Goal: Check status: Check status

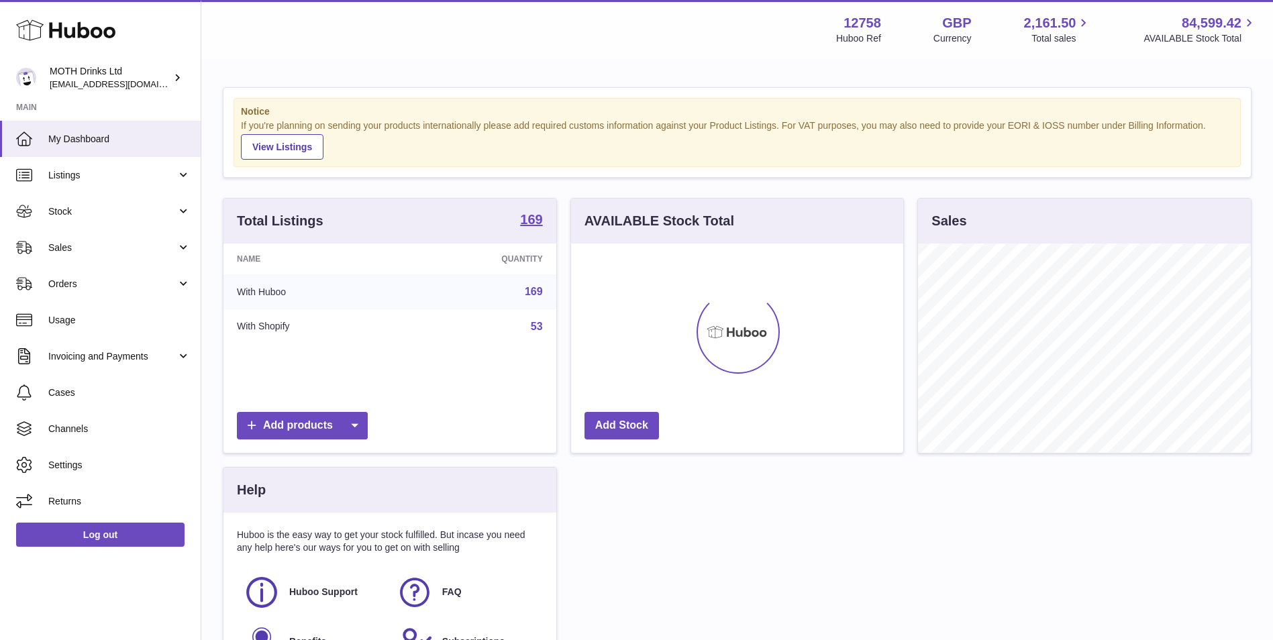
scroll to position [209, 332]
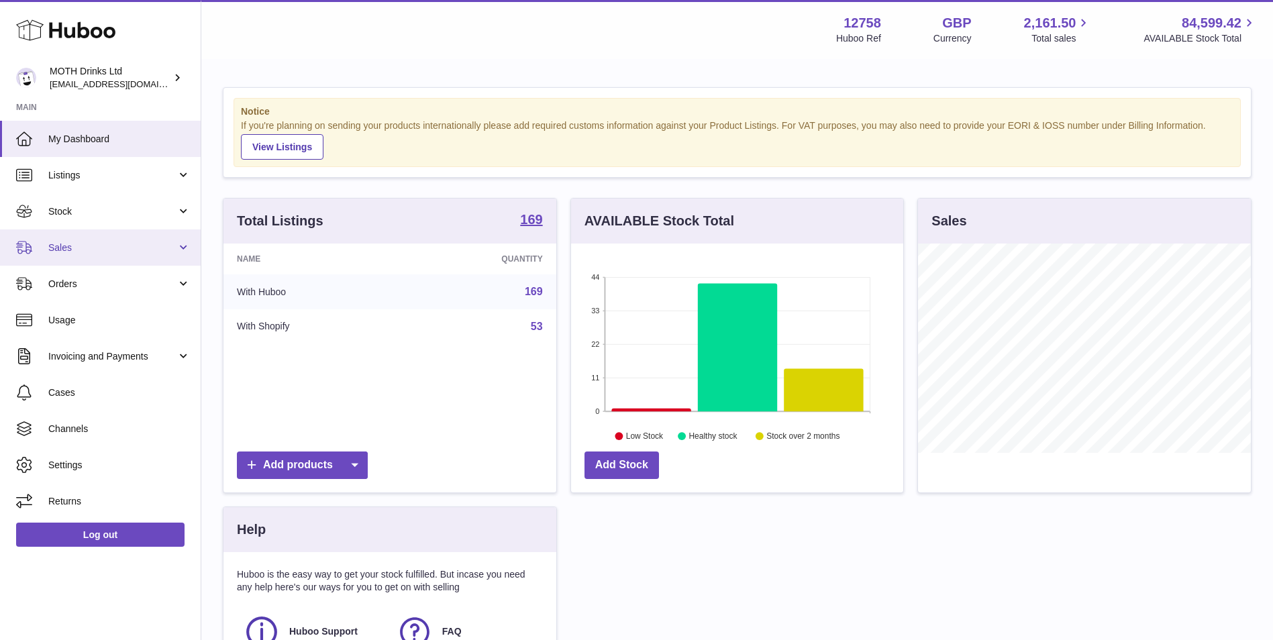
click at [103, 258] on link "Sales" at bounding box center [100, 247] width 201 height 36
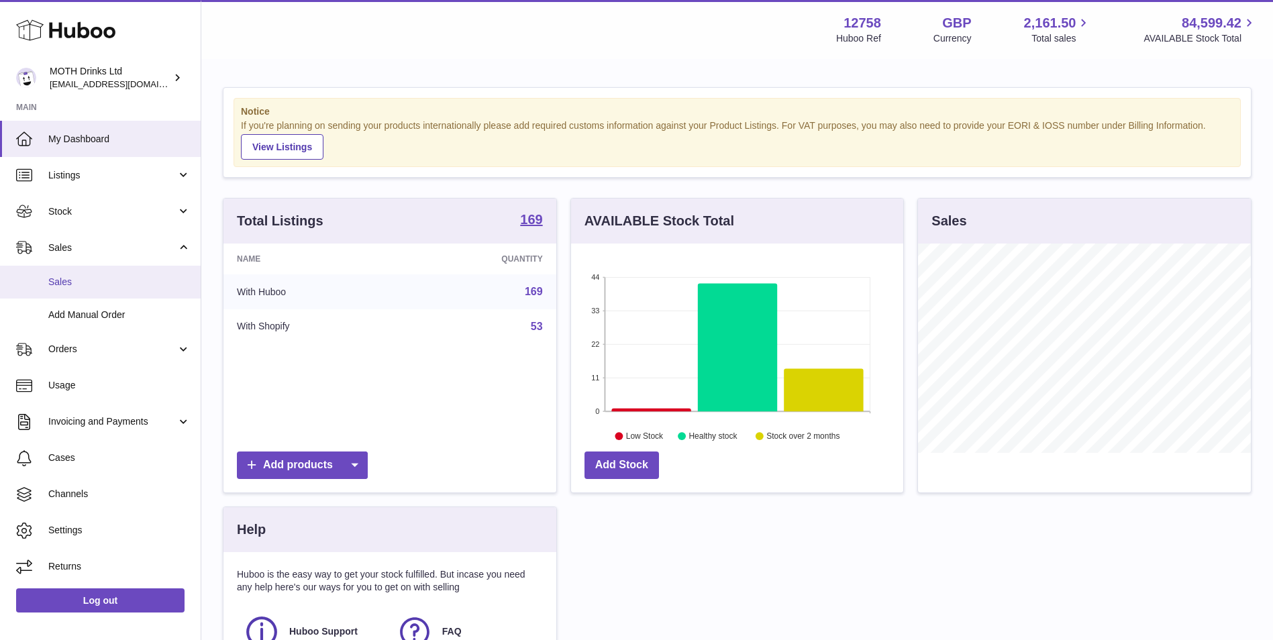
click at [104, 274] on link "Sales" at bounding box center [100, 282] width 201 height 33
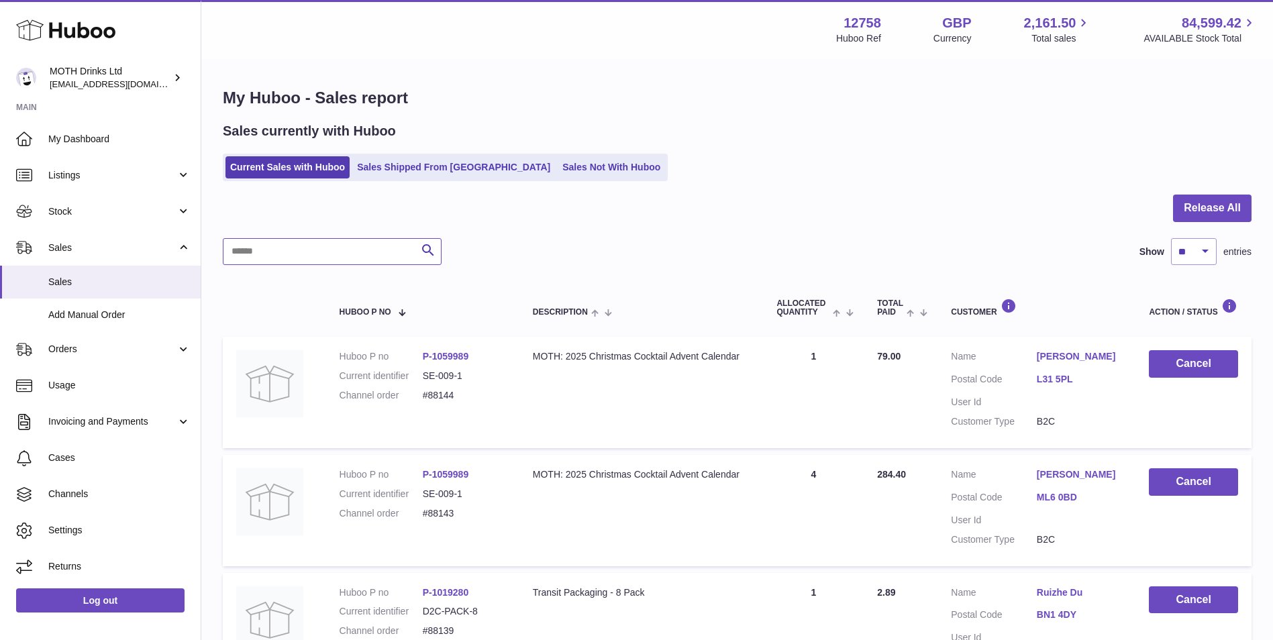
click at [366, 258] on input "text" at bounding box center [332, 251] width 219 height 27
paste input "******"
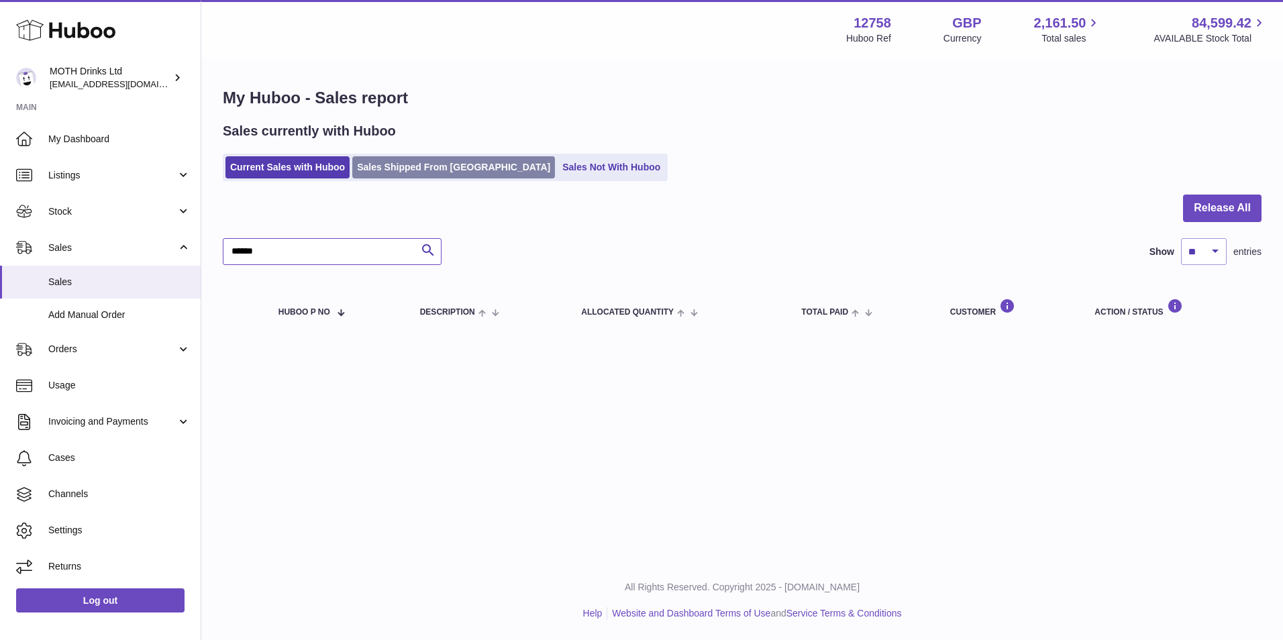
type input "******"
click at [433, 173] on link "Sales Shipped From [GEOGRAPHIC_DATA]" at bounding box center [453, 167] width 203 height 22
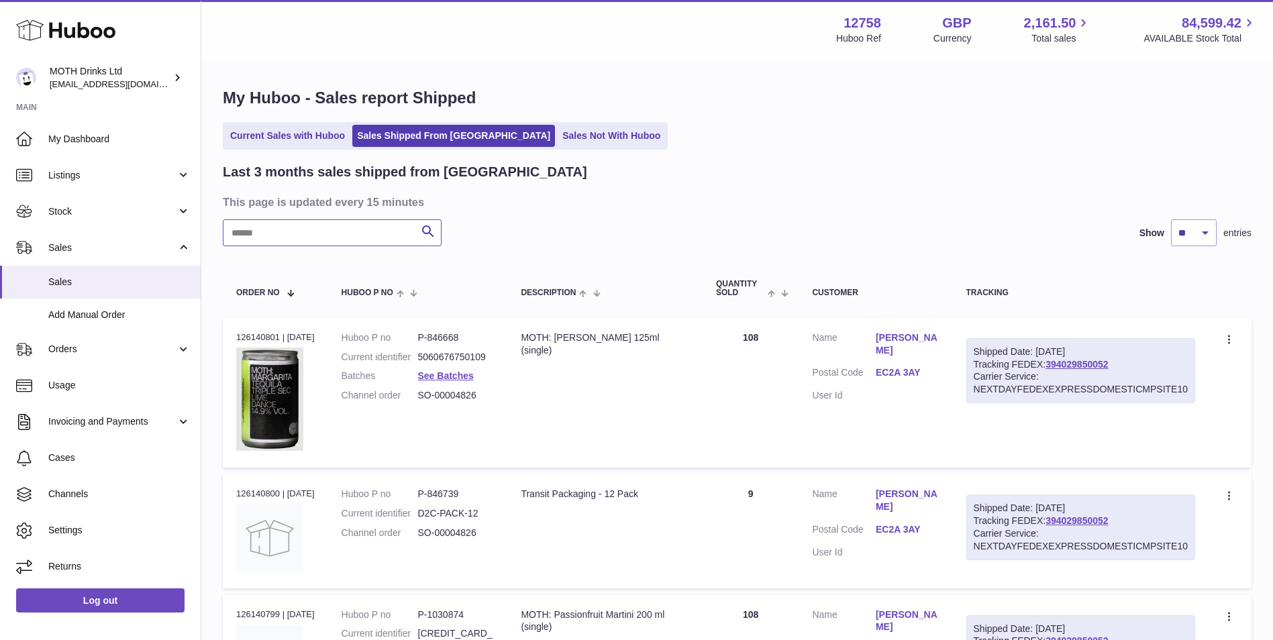
click at [345, 233] on input "text" at bounding box center [332, 232] width 219 height 27
paste input "******"
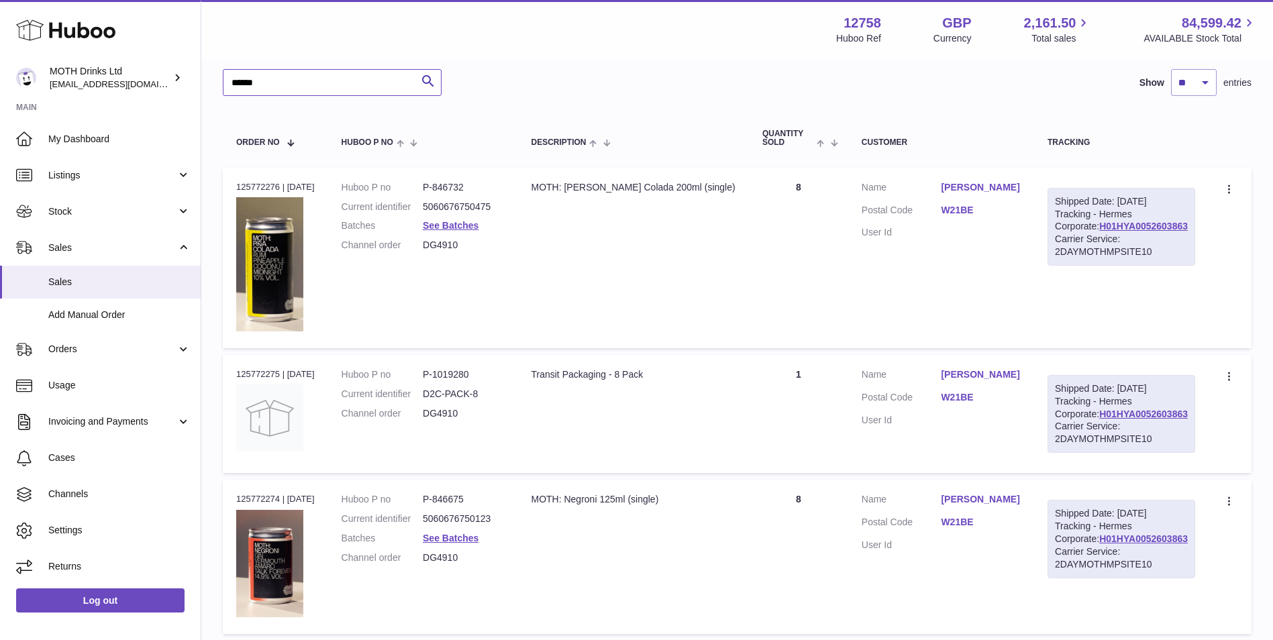
scroll to position [134, 0]
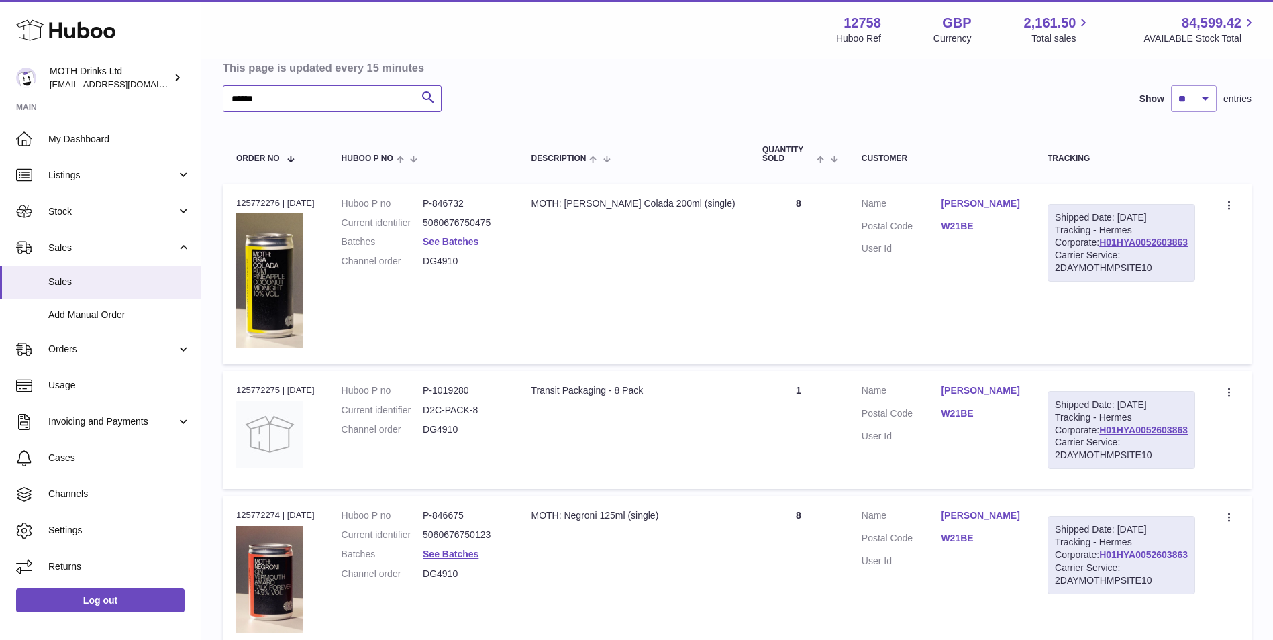
type input "******"
click at [255, 207] on div "Order no 125772276 | 1st Oct" at bounding box center [275, 203] width 78 height 12
copy div "125772276"
click at [941, 199] on dt "Customer Name" at bounding box center [901, 205] width 80 height 16
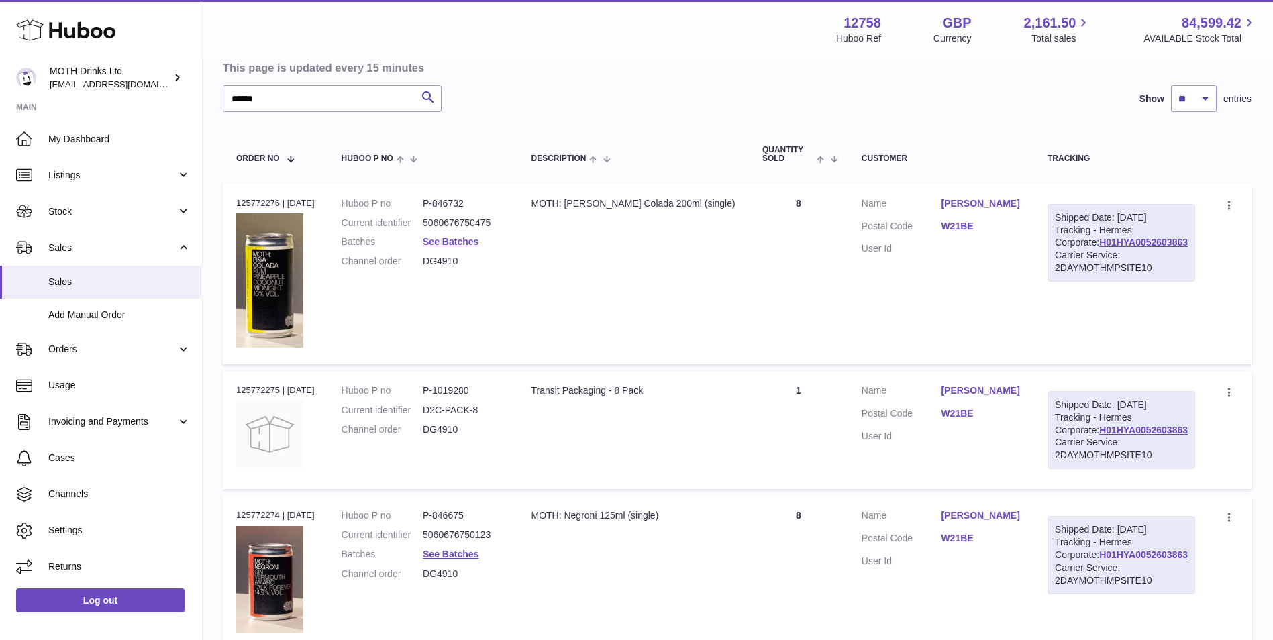
click at [985, 209] on link "Priya Bridgid" at bounding box center [981, 203] width 80 height 13
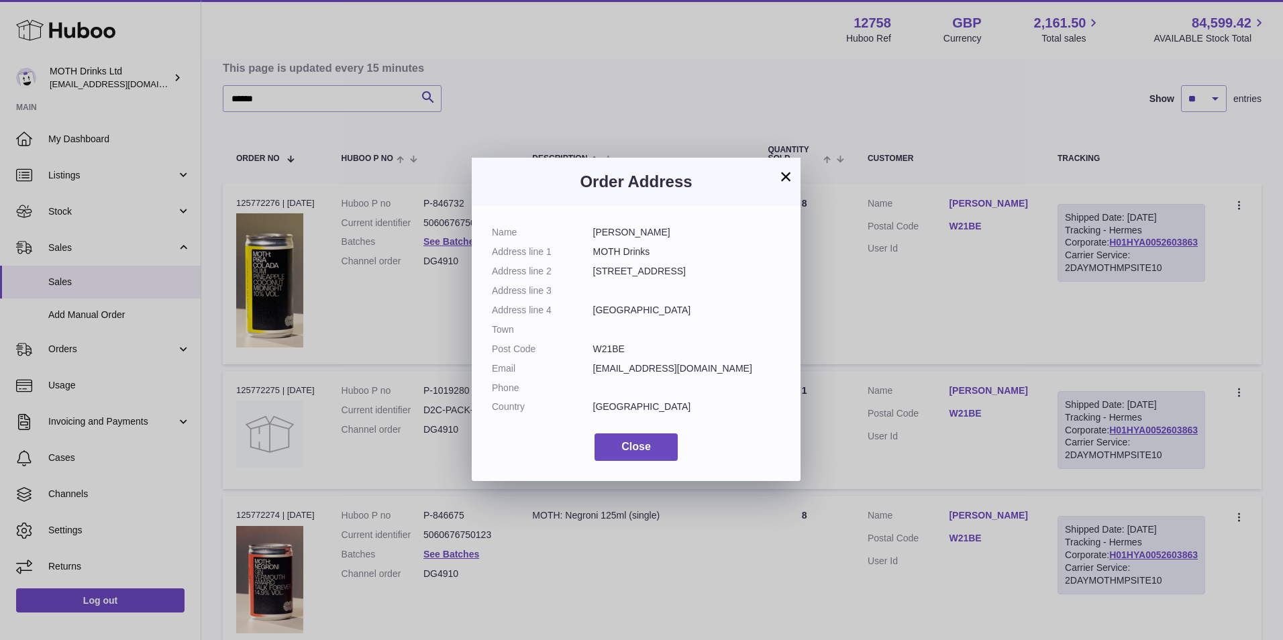
click at [593, 231] on dd "Priya Bridgid" at bounding box center [687, 232] width 188 height 13
drag, startPoint x: 594, startPoint y: 231, endPoint x: 726, endPoint y: 231, distance: 131.5
click at [726, 231] on dd "Priya Bridgid" at bounding box center [687, 232] width 188 height 13
copy dd "Priya Bridgid"
click at [655, 452] on button "Close" at bounding box center [635, 447] width 83 height 28
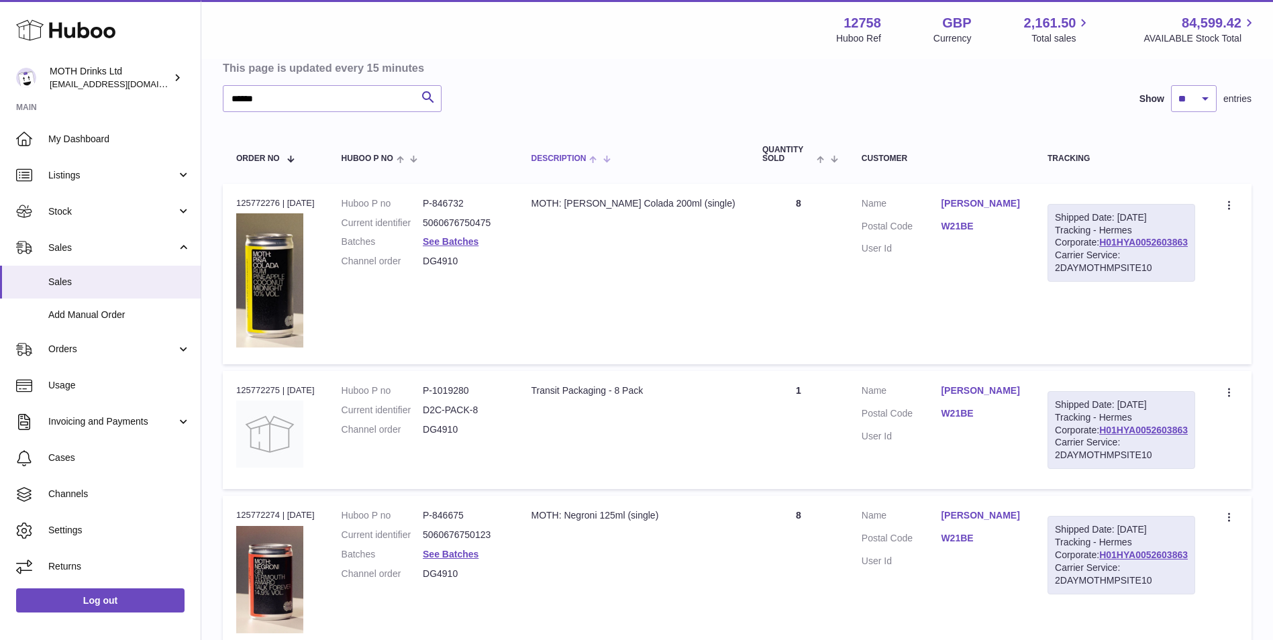
click at [723, 146] on th "Description" at bounding box center [632, 154] width 231 height 44
click at [0, 146] on div at bounding box center [0, 320] width 0 height 640
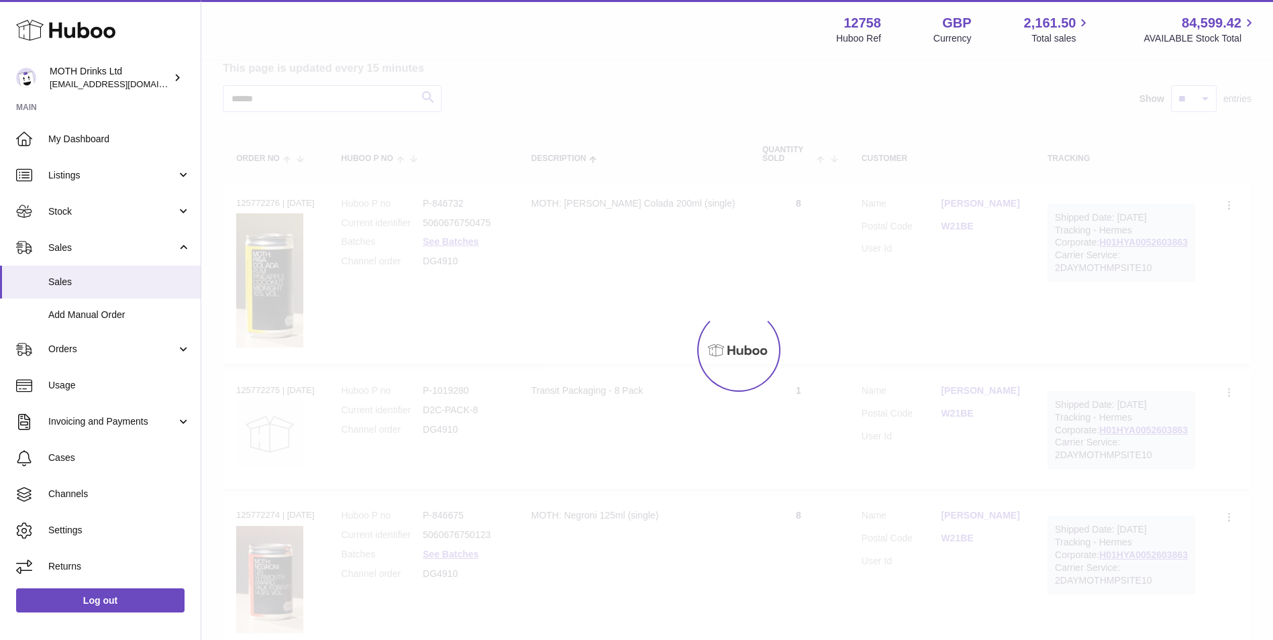
drag, startPoint x: 727, startPoint y: 146, endPoint x: 723, endPoint y: 162, distance: 15.8
click at [727, 149] on div at bounding box center [736, 350] width 1071 height 580
click at [724, 160] on div at bounding box center [736, 350] width 1071 height 580
click at [721, 174] on div at bounding box center [736, 350] width 1071 height 580
drag, startPoint x: 721, startPoint y: 175, endPoint x: 719, endPoint y: 184, distance: 9.6
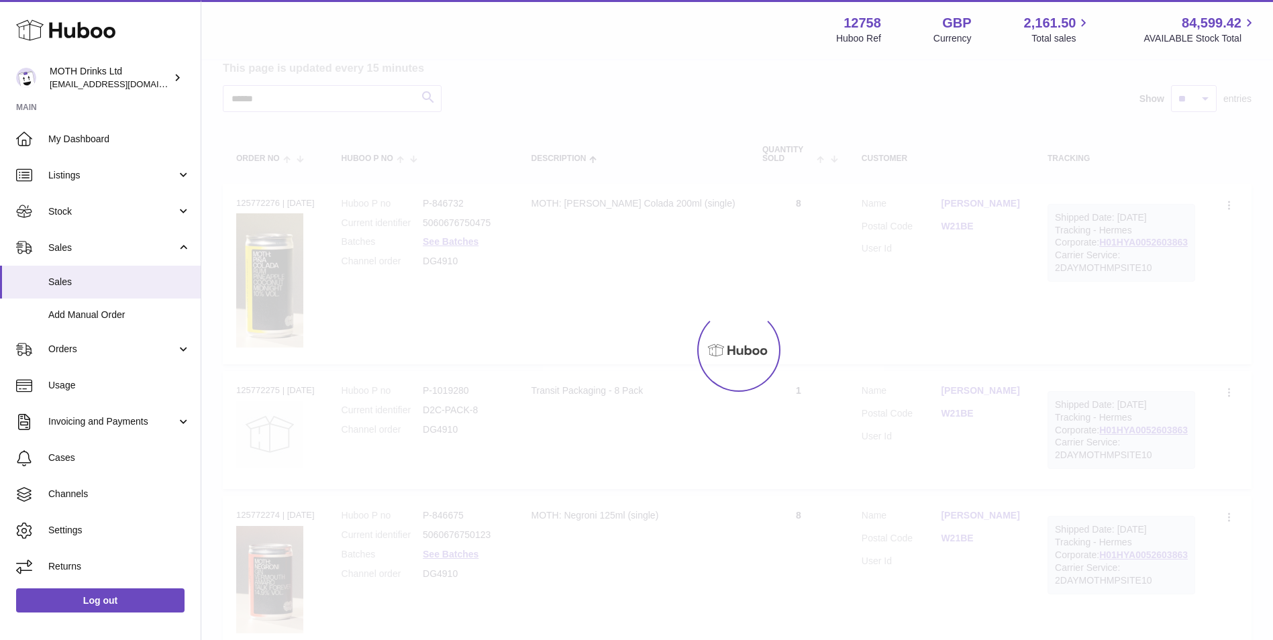
click at [719, 182] on div at bounding box center [736, 350] width 1071 height 580
click at [719, 184] on div at bounding box center [736, 350] width 1071 height 580
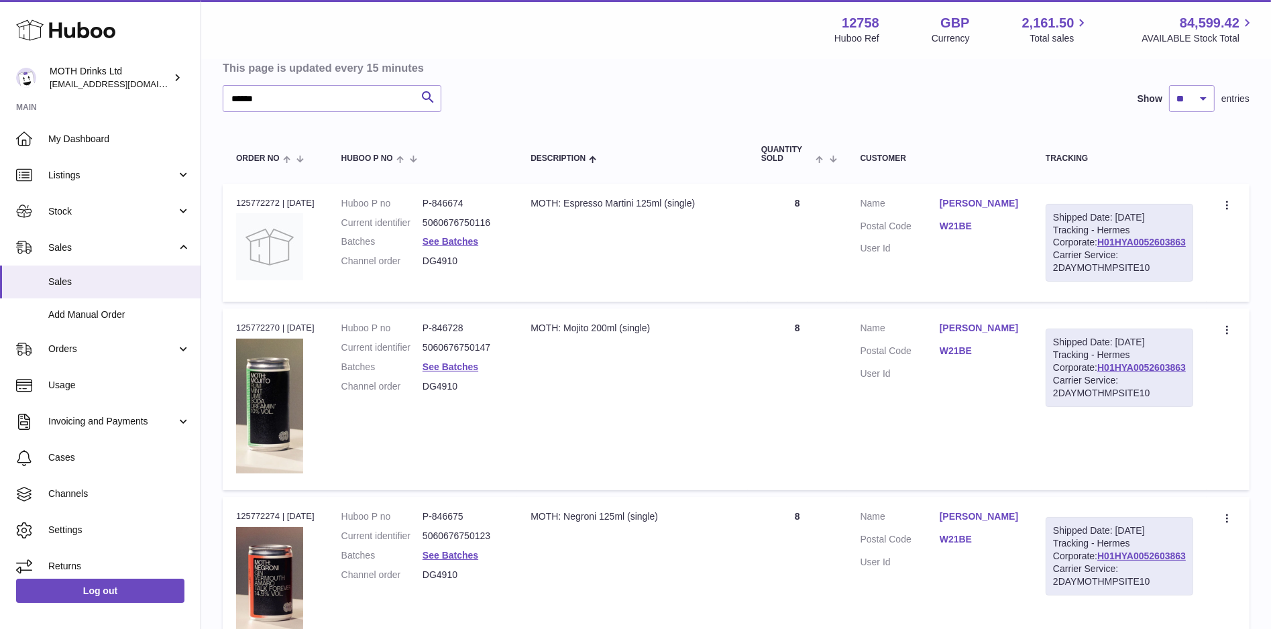
click at [517, 240] on td "Description MOTH: Espresso Martini 125ml (single)" at bounding box center [632, 243] width 231 height 118
click at [526, 232] on td "Description MOTH: Espresso Martini 125ml (single)" at bounding box center [632, 243] width 231 height 118
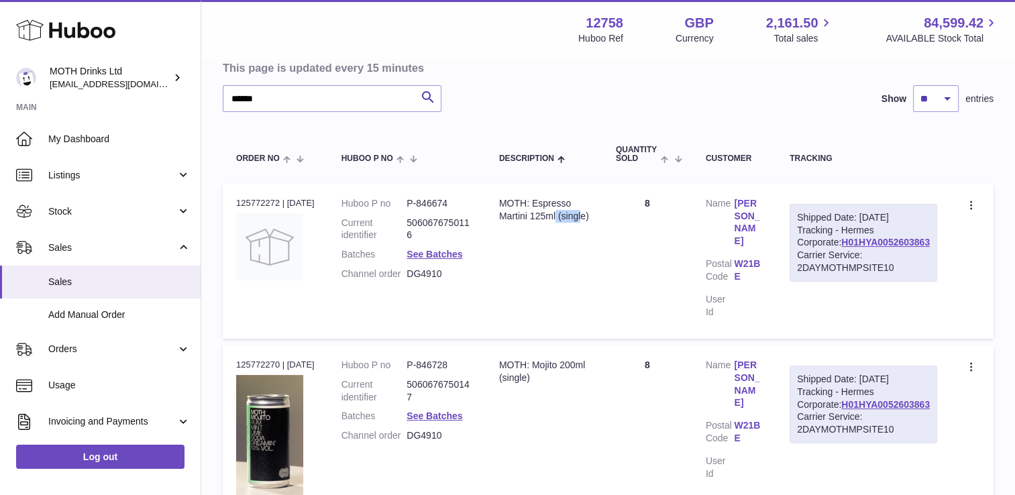
click at [526, 232] on td "Description MOTH: Espresso Martini 125ml (single)" at bounding box center [544, 261] width 117 height 155
